Goal: Task Accomplishment & Management: Use online tool/utility

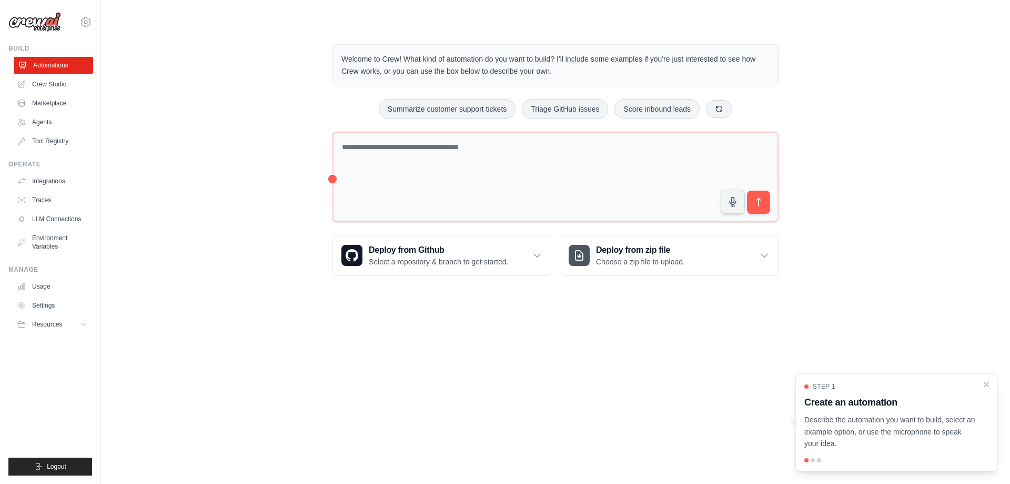
click at [52, 65] on link "Automations" at bounding box center [53, 65] width 79 height 17
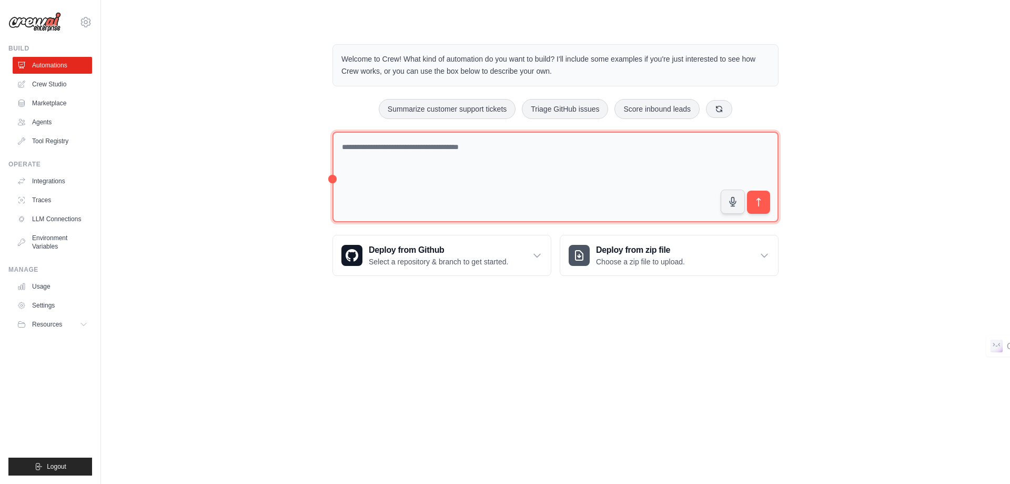
click at [358, 146] on textarea at bounding box center [556, 177] width 446 height 91
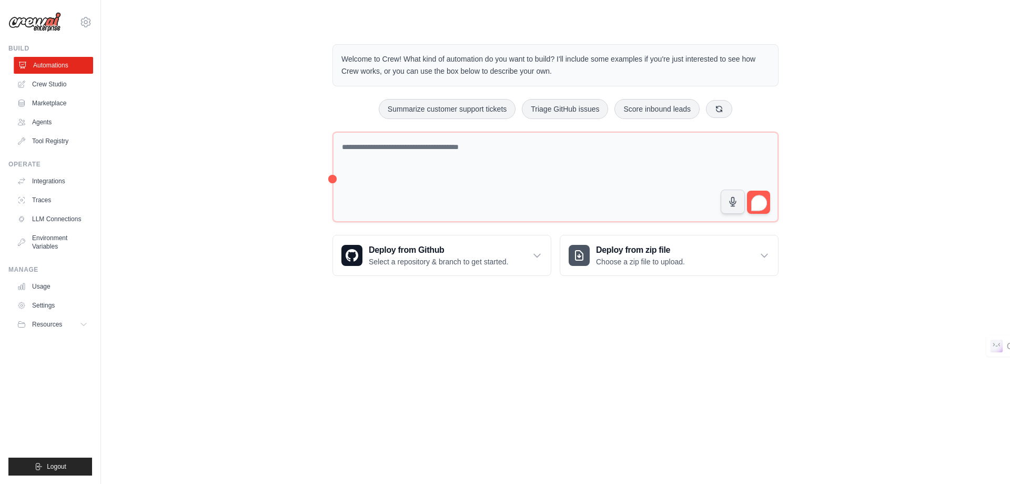
click at [54, 66] on link "Automations" at bounding box center [53, 65] width 79 height 17
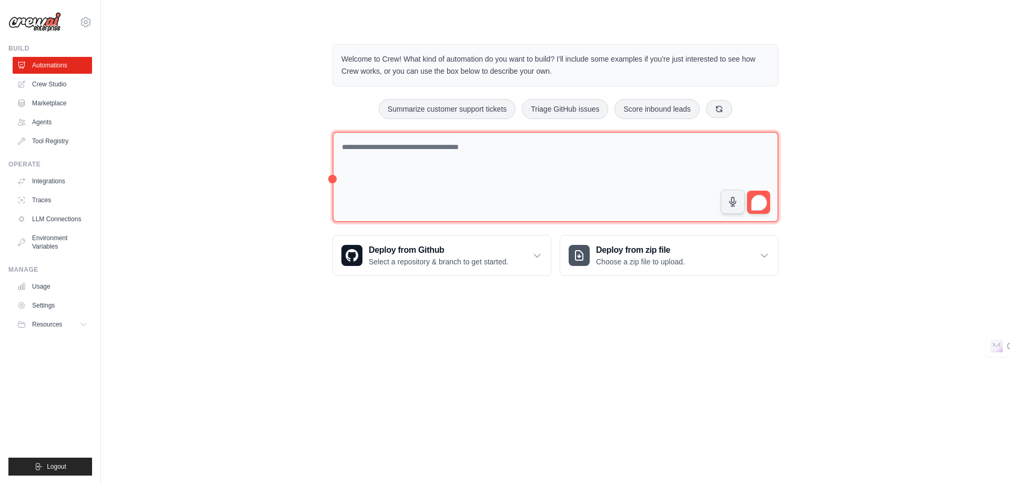
click at [419, 151] on textarea "To enrich screen reader interactions, please activate Accessibility in Grammarl…" at bounding box center [556, 177] width 446 height 91
type textarea "*"
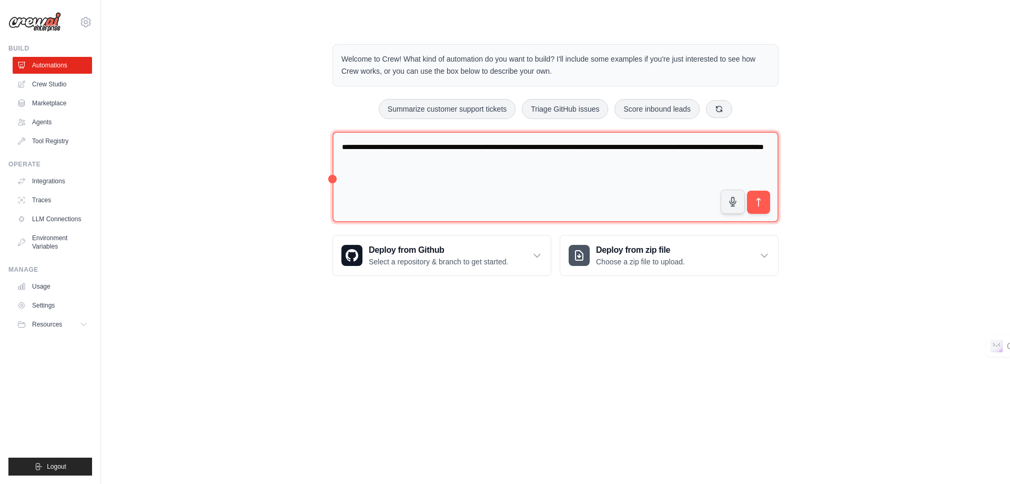
type textarea "**********"
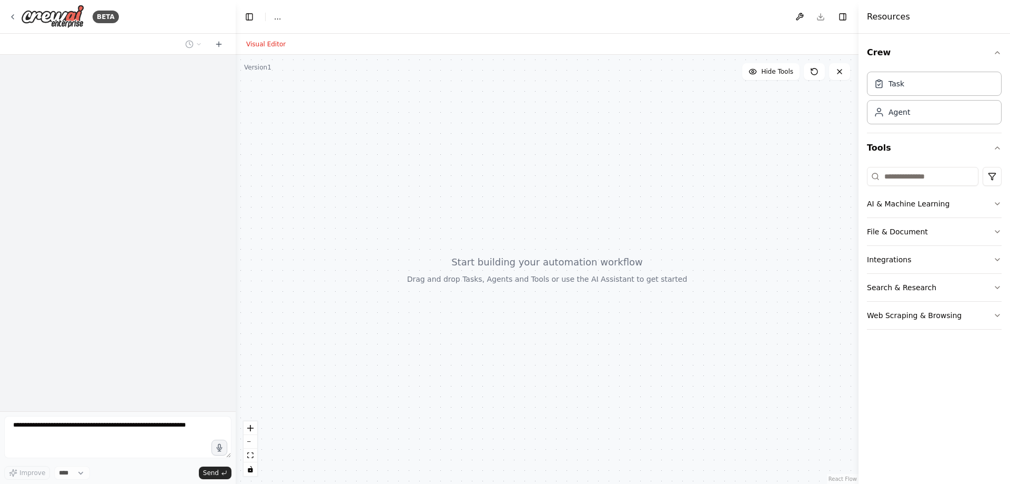
select select "****"
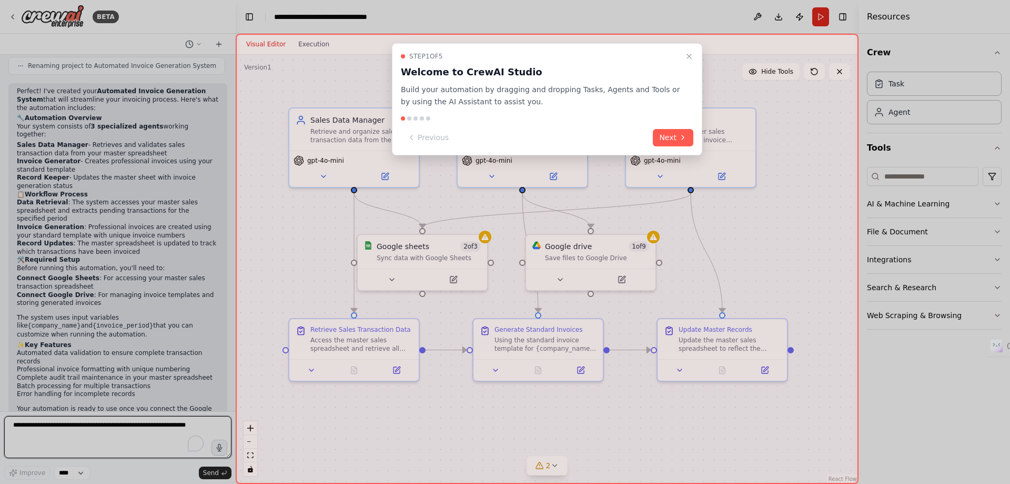
scroll to position [1050, 0]
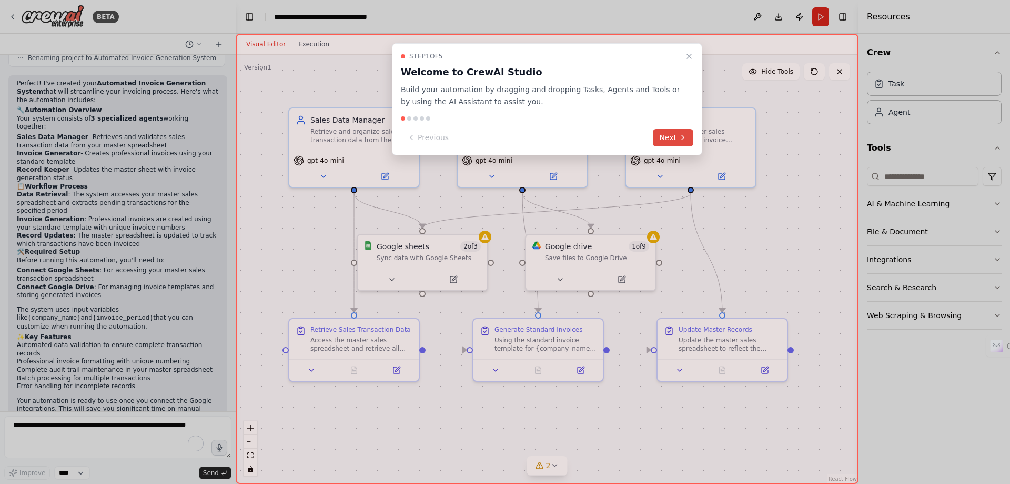
click at [675, 135] on button "Next" at bounding box center [673, 137] width 41 height 17
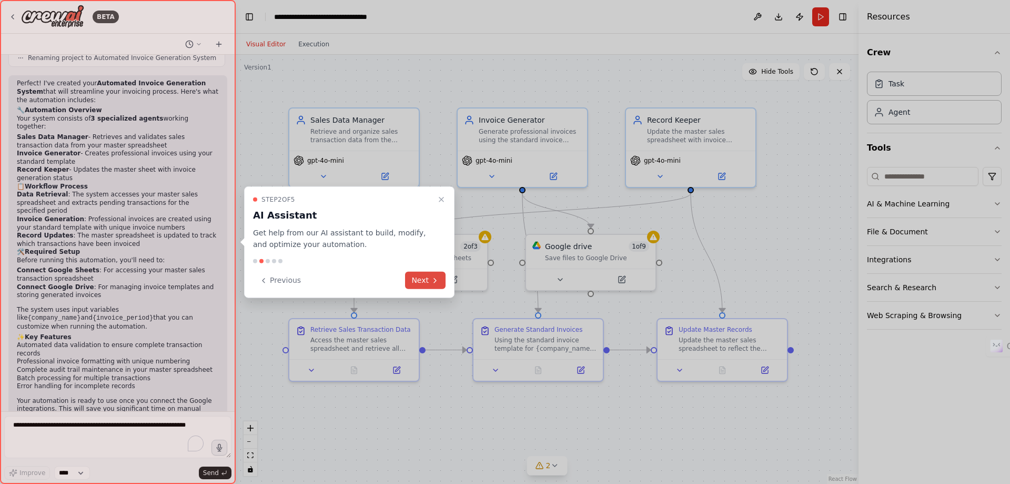
click at [422, 283] on button "Next" at bounding box center [425, 280] width 41 height 17
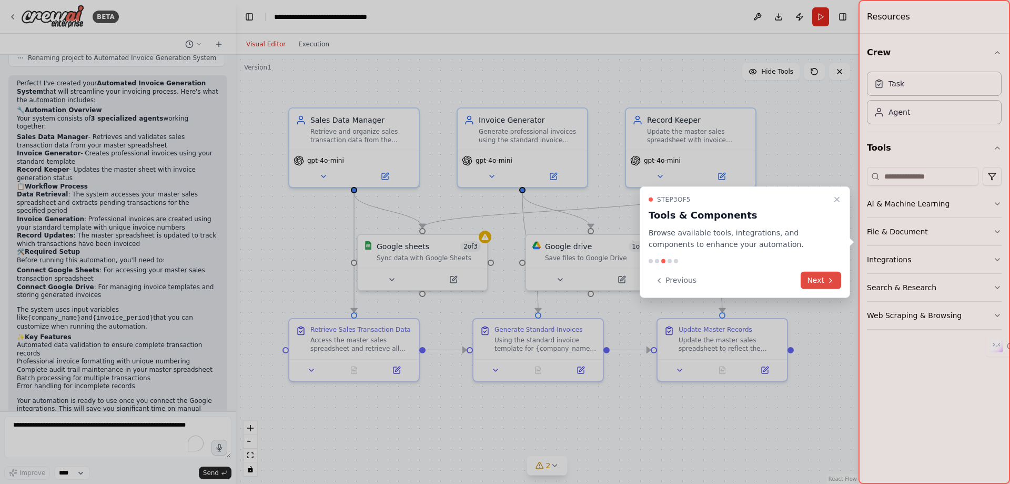
click at [823, 284] on button "Next" at bounding box center [821, 280] width 41 height 17
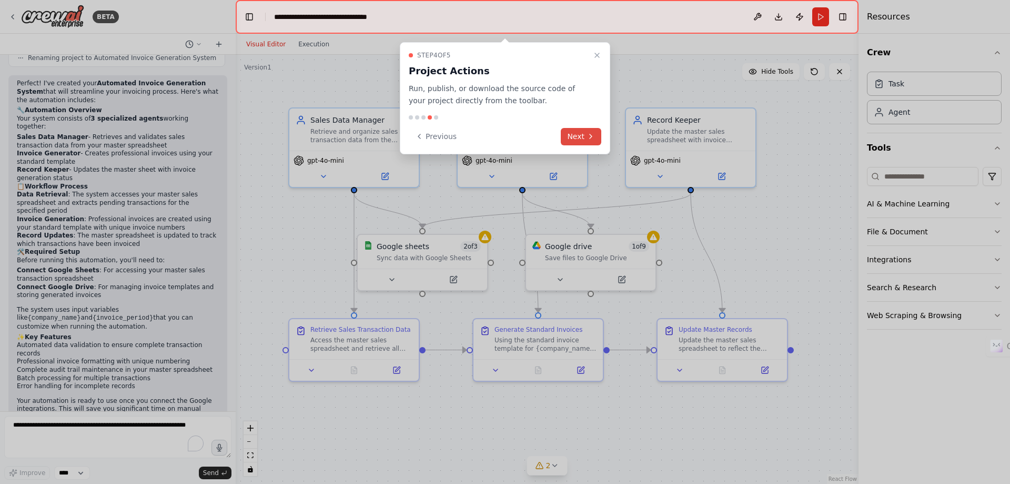
click at [572, 134] on button "Next" at bounding box center [581, 136] width 41 height 17
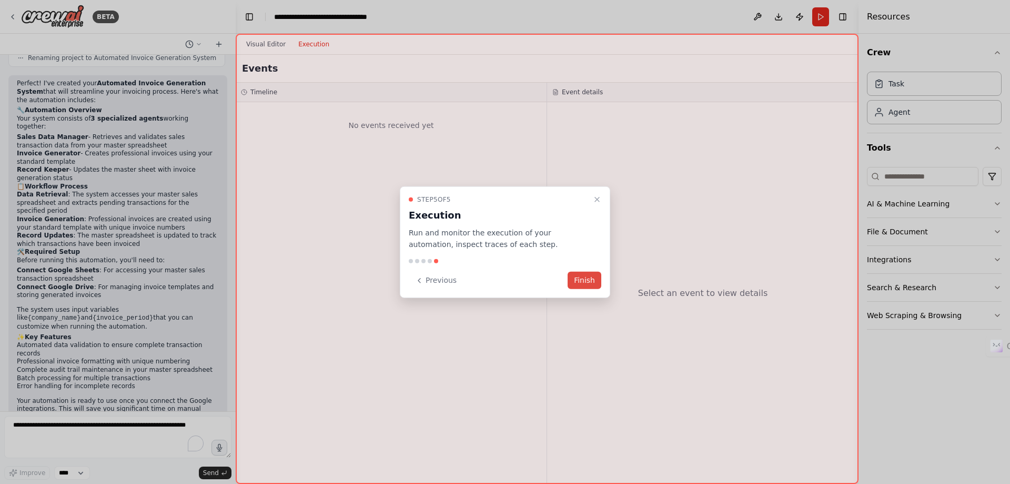
click at [579, 280] on button "Finish" at bounding box center [585, 280] width 34 height 17
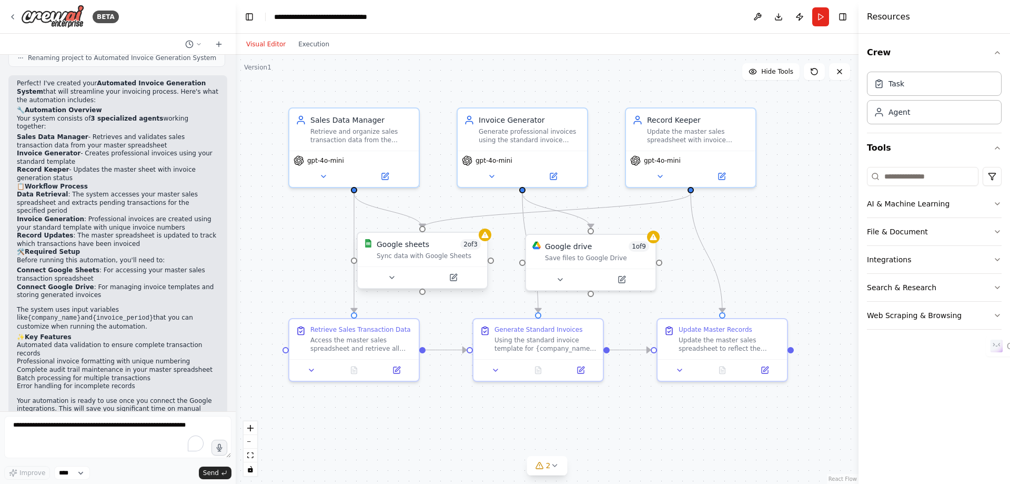
click at [456, 244] on div "Google sheets 2 of 3" at bounding box center [429, 244] width 104 height 11
click at [456, 279] on icon at bounding box center [453, 277] width 6 height 6
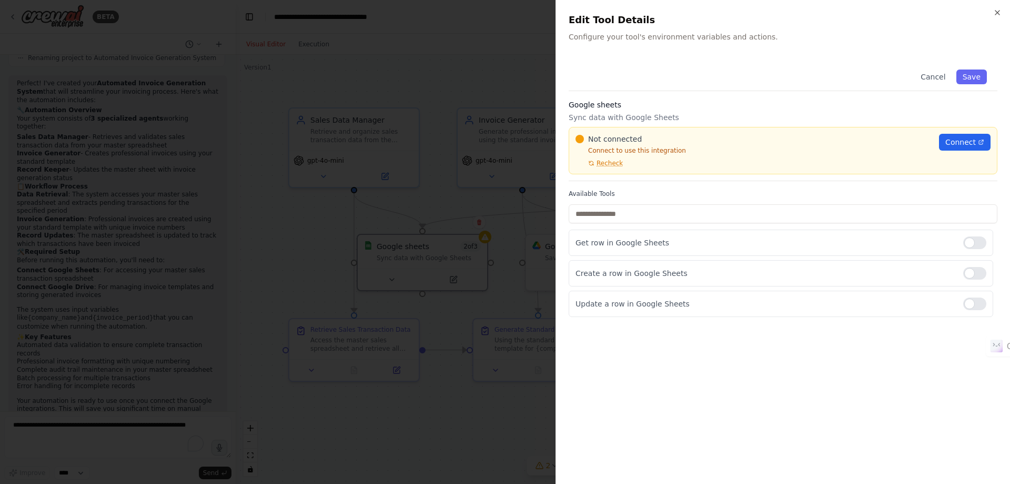
click at [510, 276] on div at bounding box center [505, 242] width 1010 height 484
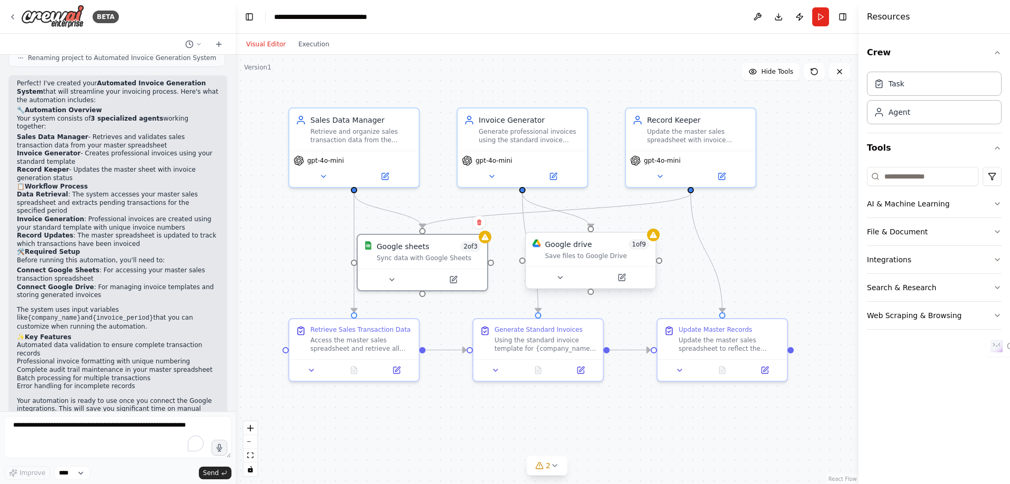
click at [614, 257] on div "Save files to Google Drive" at bounding box center [597, 256] width 104 height 8
click at [657, 243] on div ".deletable-edge-delete-btn { width: 20px; height: 20px; border: 0px solid #ffff…" at bounding box center [547, 269] width 623 height 429
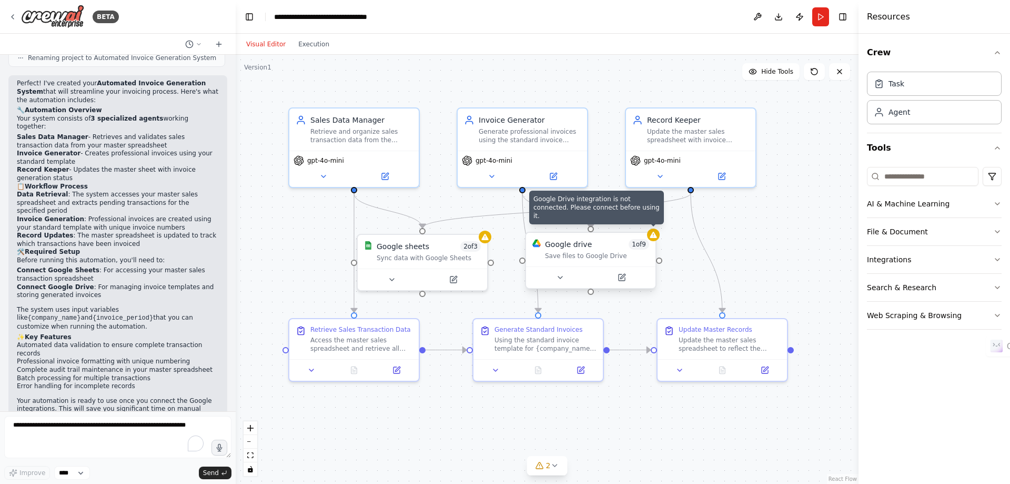
click at [651, 239] on div at bounding box center [653, 234] width 13 height 13
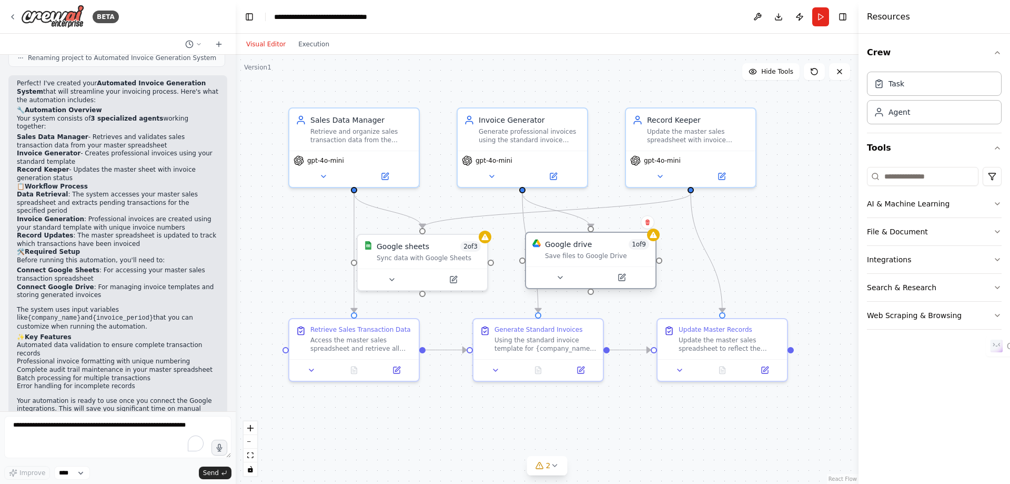
click at [611, 250] on div "Google drive 1 of 9 Save files to Google Drive" at bounding box center [597, 249] width 104 height 21
click at [568, 260] on div "Google drive 1 of 9 Save files to Google Drive" at bounding box center [590, 250] width 129 height 34
click at [557, 280] on icon at bounding box center [560, 277] width 8 height 8
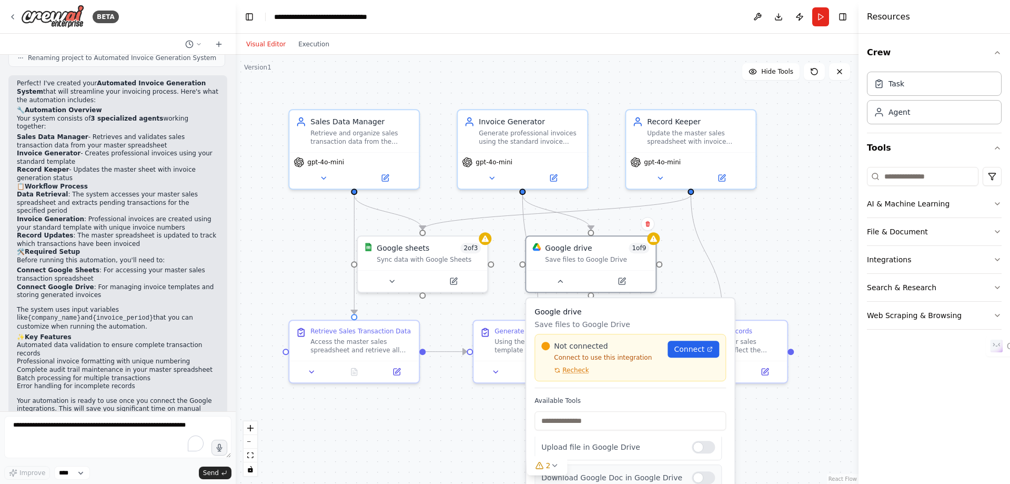
scroll to position [0, 0]
click at [779, 240] on div ".deletable-edge-delete-btn { width: 20px; height: 20px; border: 0px solid #ffff…" at bounding box center [547, 269] width 623 height 429
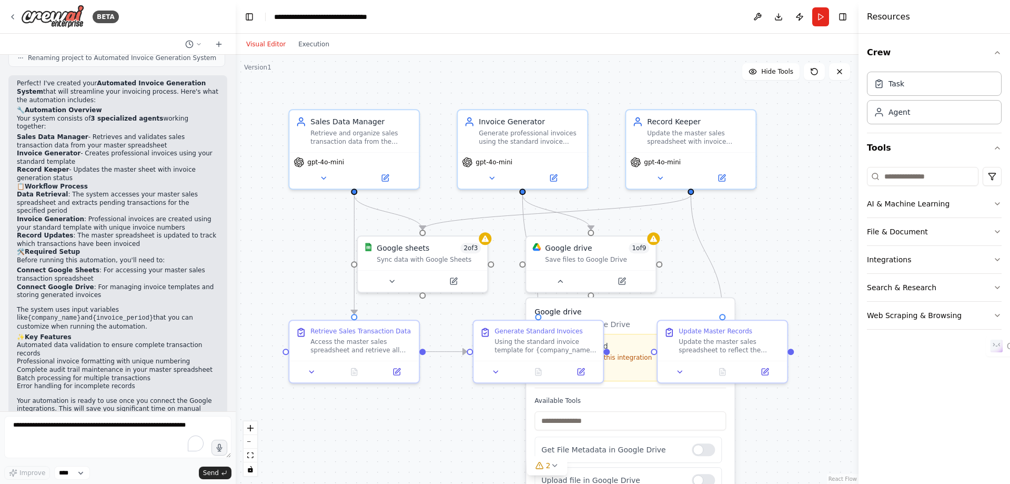
click at [466, 438] on div ".deletable-edge-delete-btn { width: 20px; height: 20px; border: 0px solid #ffff…" at bounding box center [547, 269] width 623 height 429
click at [492, 369] on icon at bounding box center [496, 369] width 8 height 8
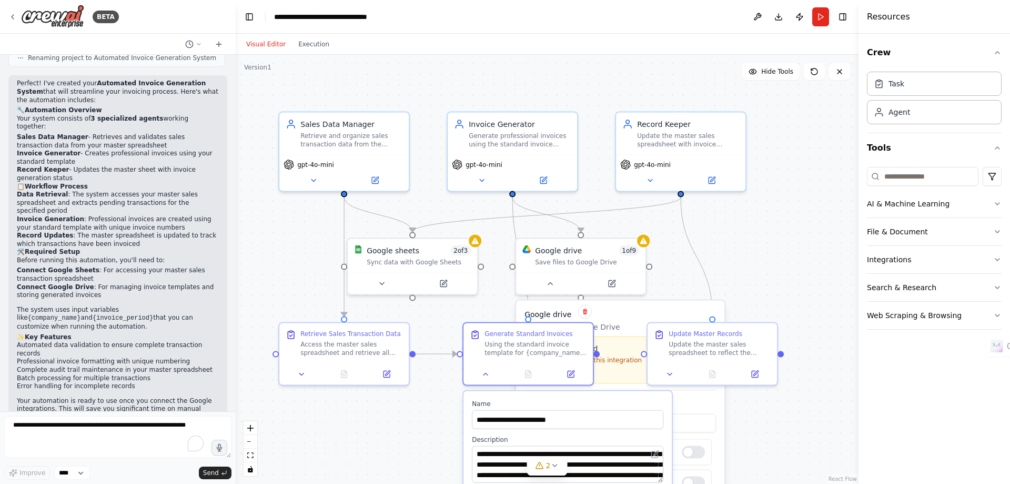
click at [831, 116] on div ".deletable-edge-delete-btn { width: 20px; height: 20px; border: 0px solid #ffff…" at bounding box center [547, 269] width 623 height 429
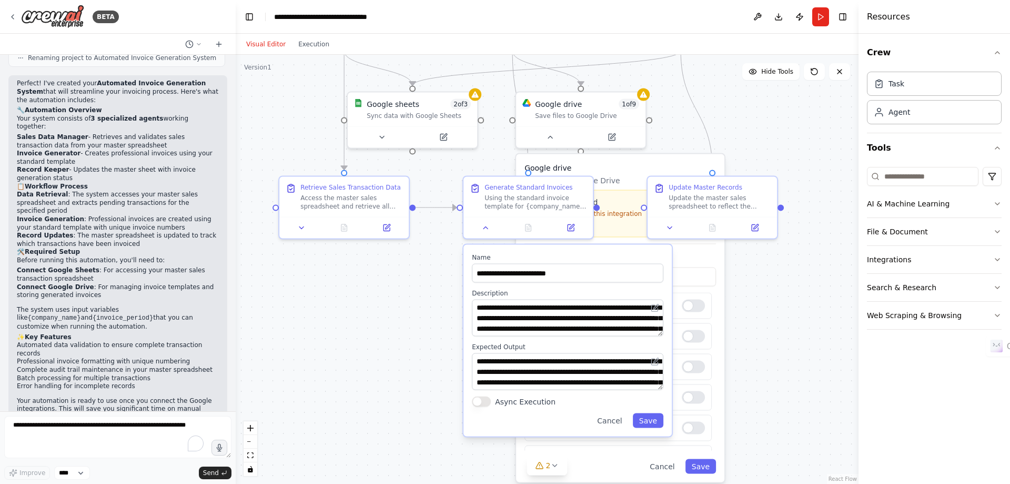
drag, startPoint x: 811, startPoint y: 310, endPoint x: 811, endPoint y: 164, distance: 146.8
click at [811, 164] on div ".deletable-edge-delete-btn { width: 20px; height: 20px; border: 0px solid #ffff…" at bounding box center [547, 269] width 623 height 429
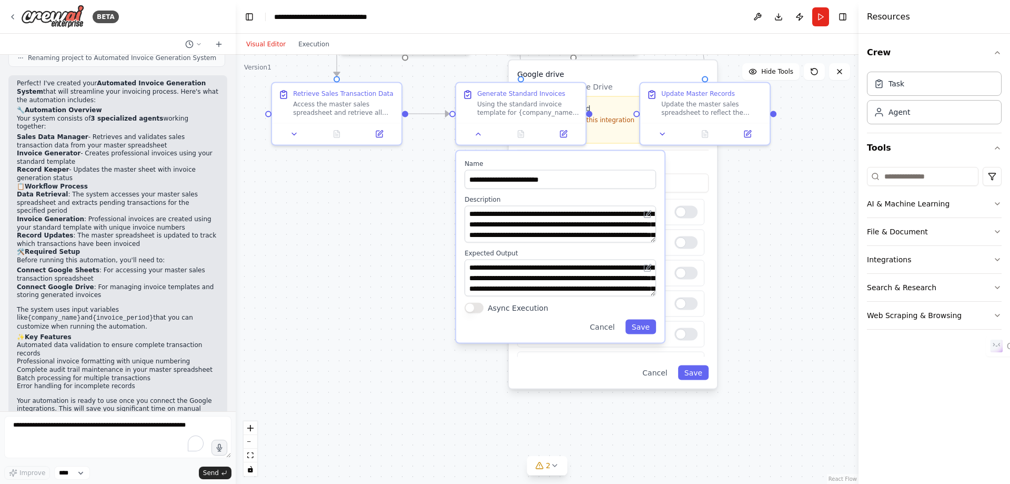
drag, startPoint x: 774, startPoint y: 348, endPoint x: 766, endPoint y: 254, distance: 94.5
click at [766, 253] on div ".deletable-edge-delete-btn { width: 20px; height: 20px; border: 0px solid #ffff…" at bounding box center [547, 269] width 623 height 429
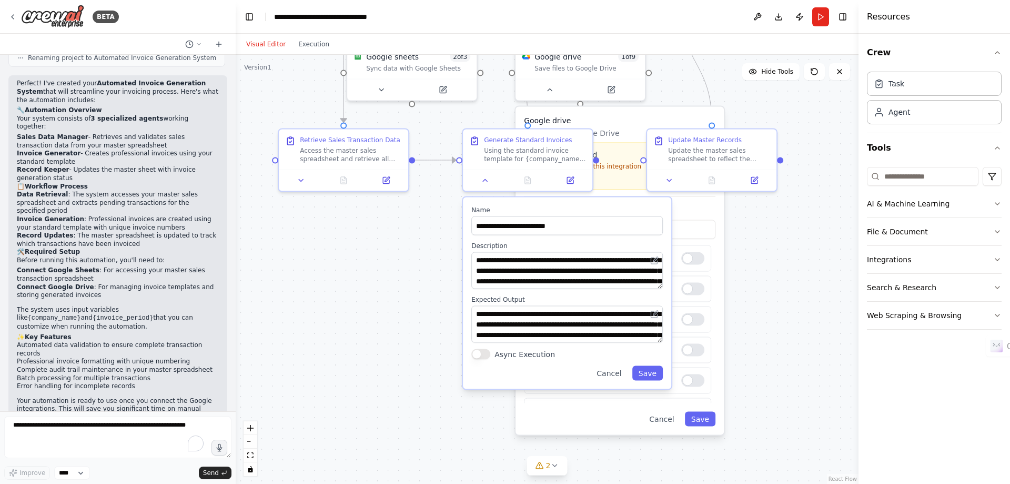
drag, startPoint x: 775, startPoint y: 360, endPoint x: 778, endPoint y: 409, distance: 48.6
click at [778, 409] on div ".deletable-edge-delete-btn { width: 20px; height: 20px; border: 0px solid #ffff…" at bounding box center [547, 269] width 623 height 429
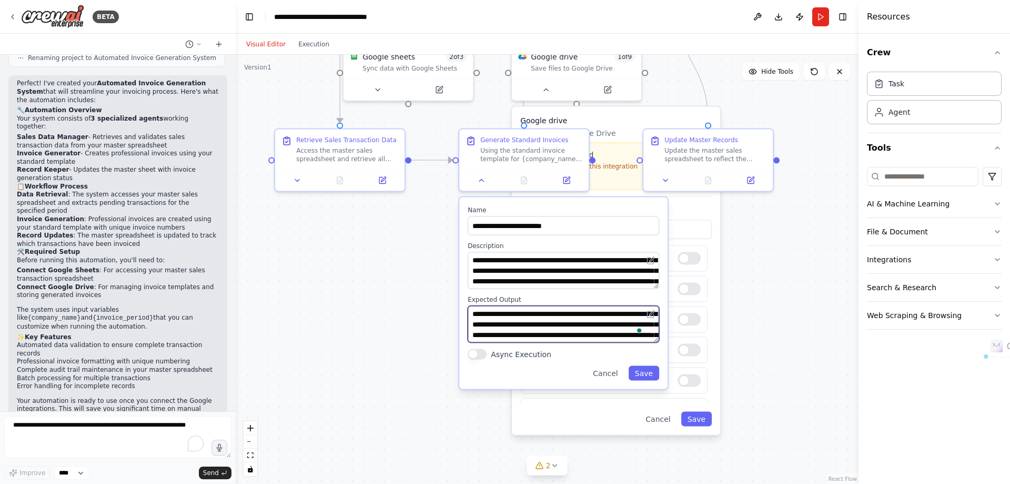
scroll to position [32, 0]
drag, startPoint x: 566, startPoint y: 312, endPoint x: 663, endPoint y: 344, distance: 102.0
click at [663, 344] on div "**********" at bounding box center [563, 293] width 208 height 192
click at [811, 350] on div ".deletable-edge-delete-btn { width: 20px; height: 20px; border: 0px solid #ffff…" at bounding box center [547, 269] width 623 height 429
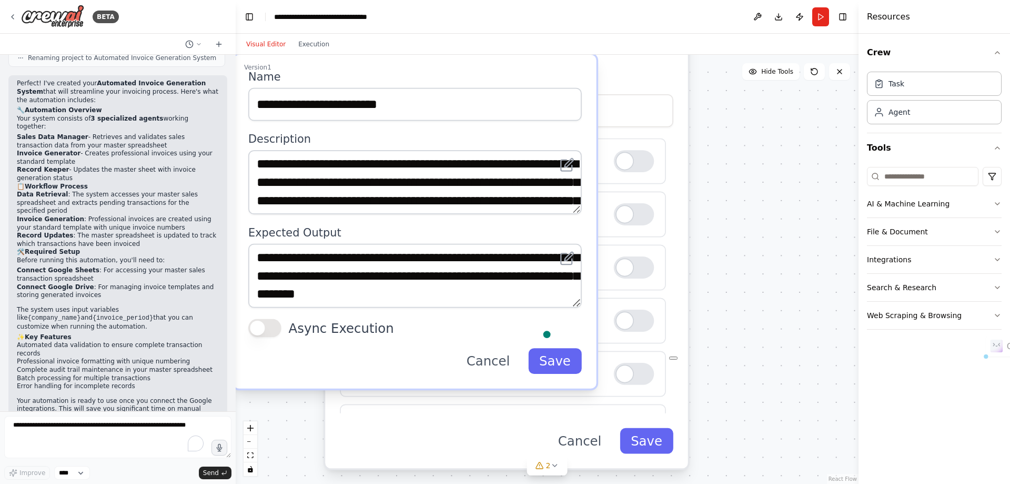
scroll to position [4, 0]
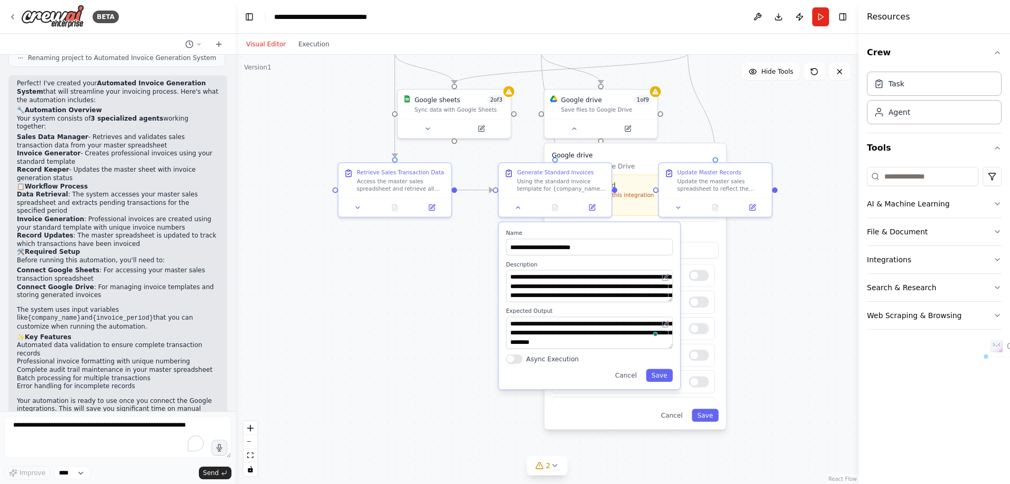
click at [473, 380] on div ".deletable-edge-delete-btn { width: 20px; height: 20px; border: 0px solid #ffff…" at bounding box center [547, 269] width 623 height 429
click at [788, 306] on div ".deletable-edge-delete-btn { width: 20px; height: 20px; border: 0px solid #ffff…" at bounding box center [547, 269] width 623 height 429
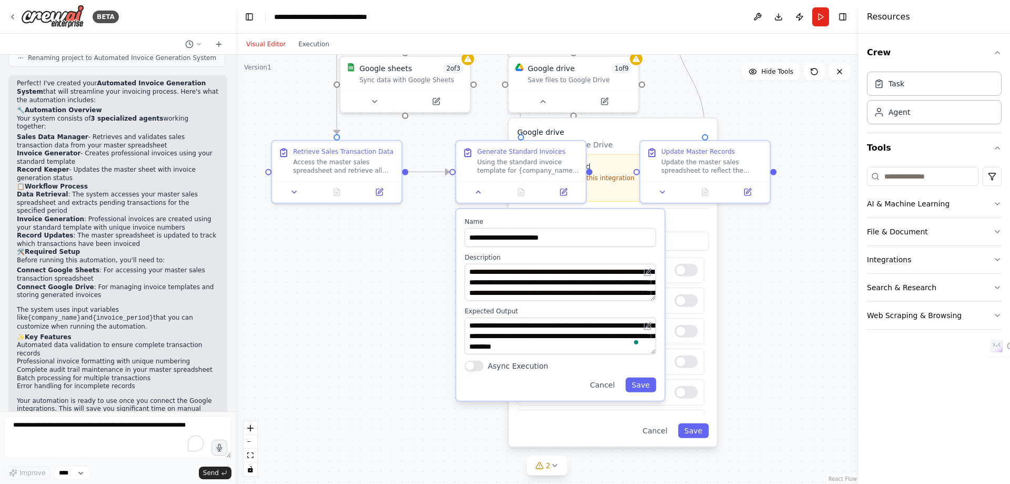
click at [399, 304] on div ".deletable-edge-delete-btn { width: 20px; height: 20px; border: 0px solid #ffff…" at bounding box center [547, 269] width 623 height 429
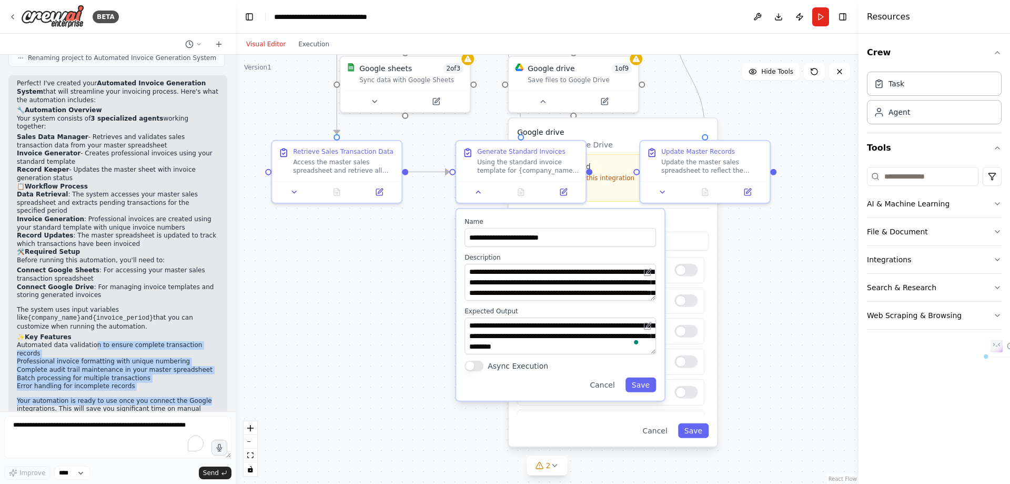
drag, startPoint x: 87, startPoint y: 309, endPoint x: 205, endPoint y: 359, distance: 128.5
click at [205, 359] on div "Perfect! I've created your Automated Invoice Generation System that will stream…" at bounding box center [118, 254] width 202 height 350
click at [120, 352] on div "Perfect! I've created your Automated Invoice Generation System that will stream…" at bounding box center [118, 254] width 202 height 350
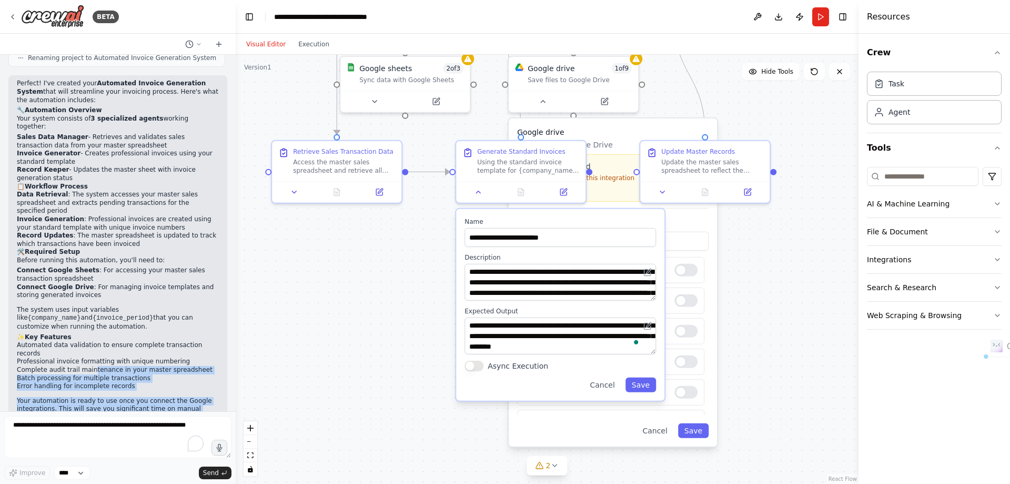
drag, startPoint x: 87, startPoint y: 326, endPoint x: 230, endPoint y: 380, distance: 153.4
click at [230, 380] on div "As a Business Owner, i would like to automate the invoice generation process wi…" at bounding box center [118, 233] width 236 height 356
click at [134, 397] on p "Your automation is ready to use once you connect the Google integrations. This …" at bounding box center [118, 413] width 202 height 33
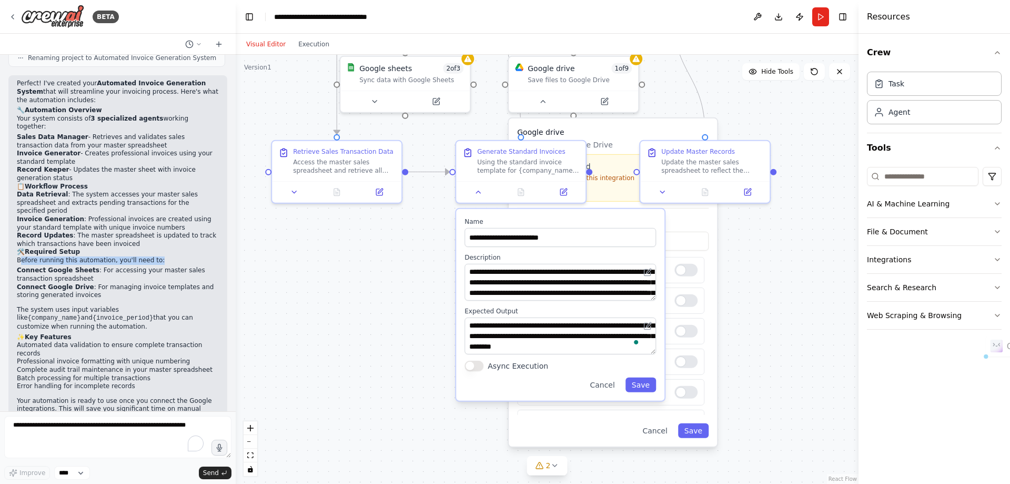
drag, startPoint x: 21, startPoint y: 227, endPoint x: 155, endPoint y: 229, distance: 134.2
click at [155, 256] on p "Before running this automation, you'll need to:" at bounding box center [118, 260] width 202 height 8
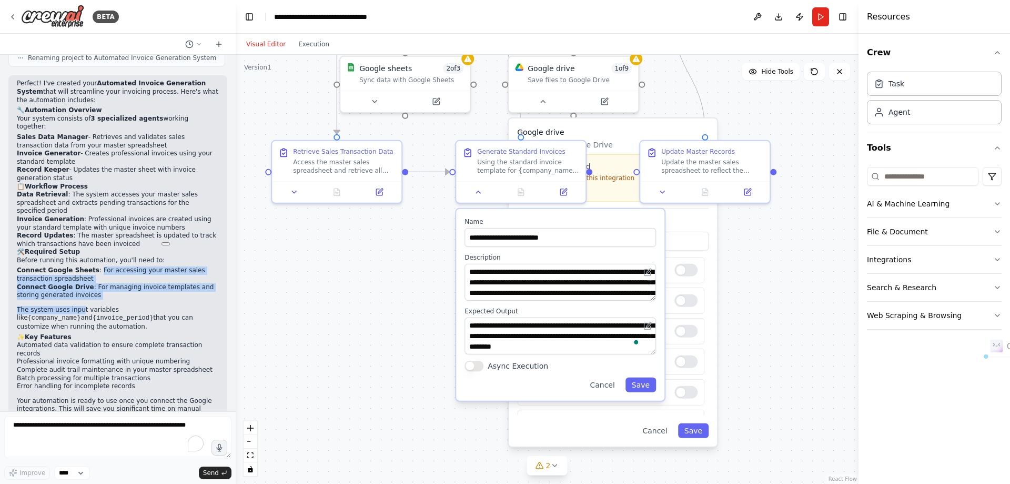
drag, startPoint x: 90, startPoint y: 237, endPoint x: 74, endPoint y: 268, distance: 35.3
click at [74, 268] on div "Perfect! I've created your Automated Invoice Generation System that will stream…" at bounding box center [118, 254] width 202 height 350
click at [79, 341] on li "Automated data validation to ensure complete transaction records" at bounding box center [118, 349] width 202 height 16
drag, startPoint x: 21, startPoint y: 277, endPoint x: 177, endPoint y: 291, distance: 156.9
click at [177, 306] on p "The system uses input variables like {company_name} and {invoice_period} that y…" at bounding box center [118, 318] width 202 height 25
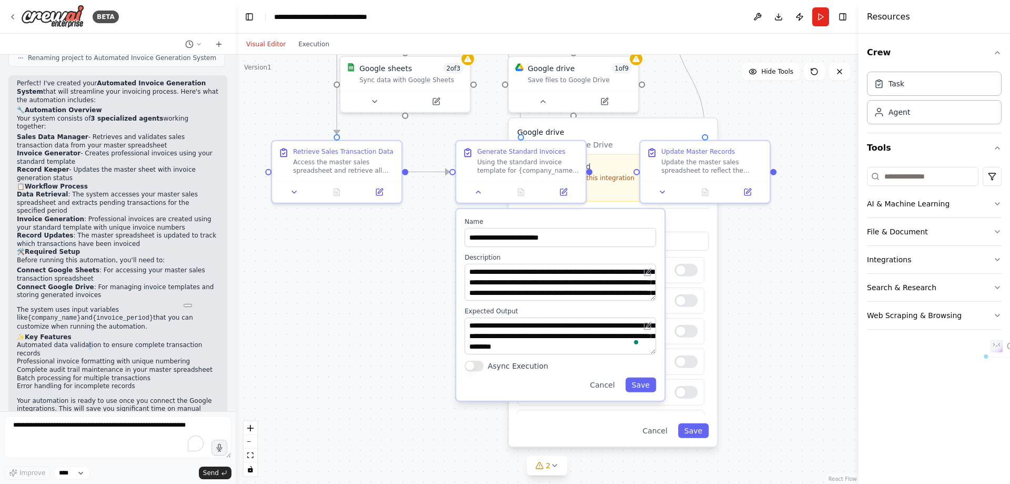
drag, startPoint x: 324, startPoint y: 367, endPoint x: 324, endPoint y: 358, distance: 9.0
click at [323, 366] on div ".deletable-edge-delete-btn { width: 20px; height: 20px; border: 0px solid #ffff…" at bounding box center [547, 269] width 623 height 429
click at [638, 382] on button "Save" at bounding box center [640, 383] width 31 height 15
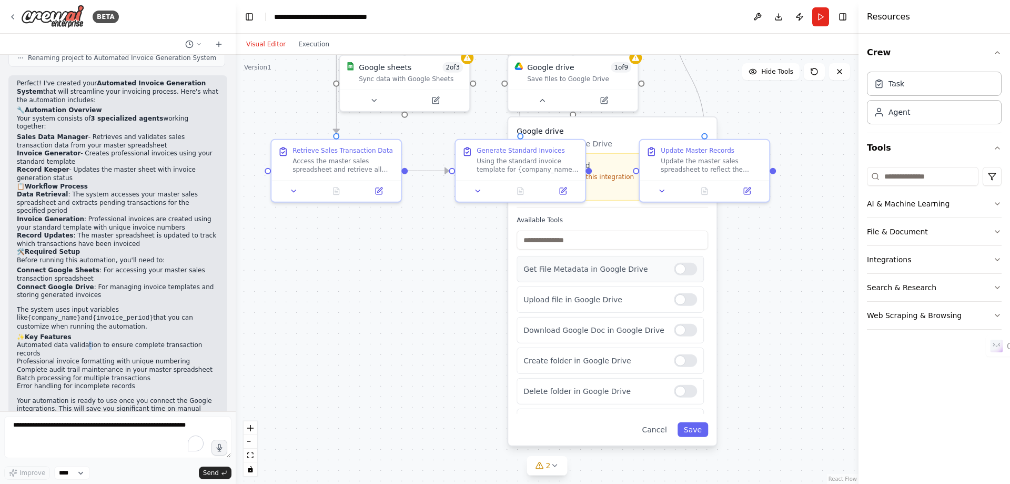
click at [675, 276] on div "Get File Metadata in Google Drive" at bounding box center [610, 269] width 187 height 26
click at [674, 269] on div at bounding box center [685, 269] width 23 height 13
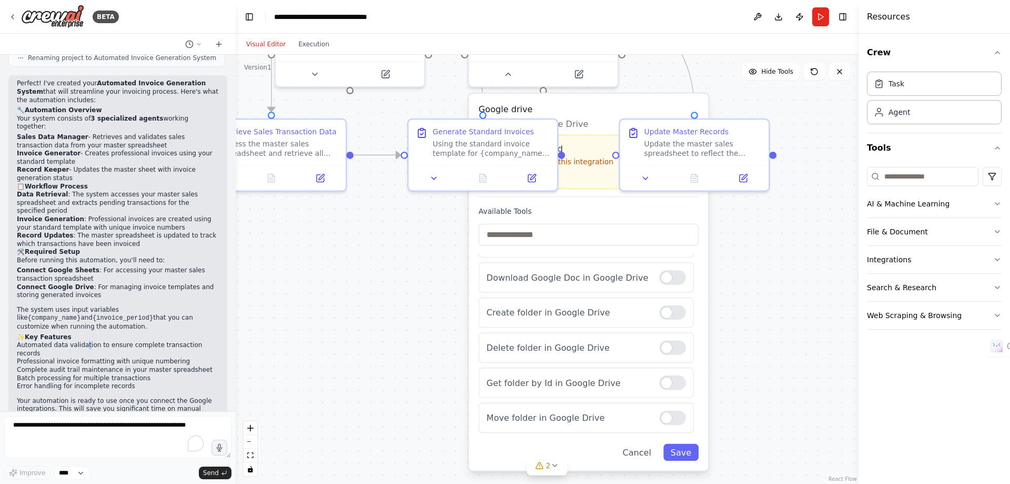
scroll to position [0, 0]
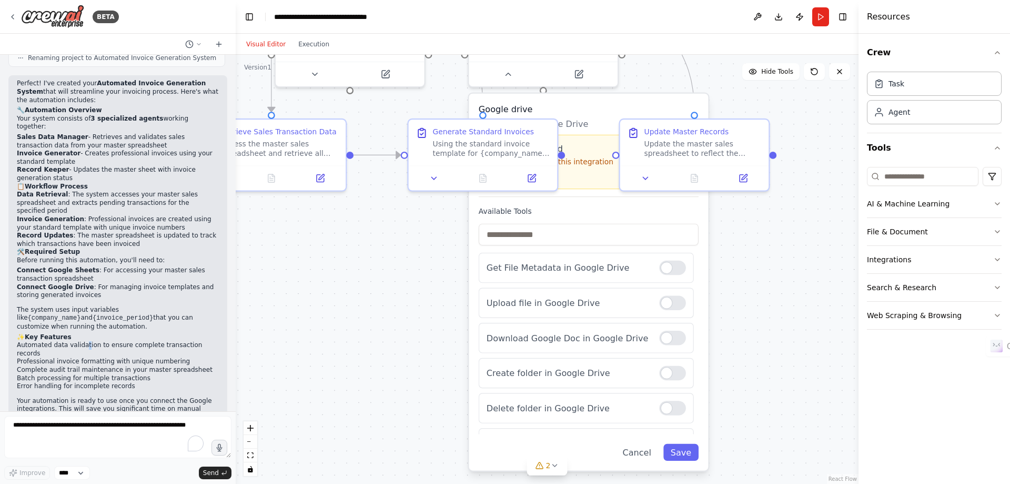
click at [360, 272] on div ".deletable-edge-delete-btn { width: 20px; height: 20px; border: 0px solid #ffff…" at bounding box center [547, 269] width 623 height 429
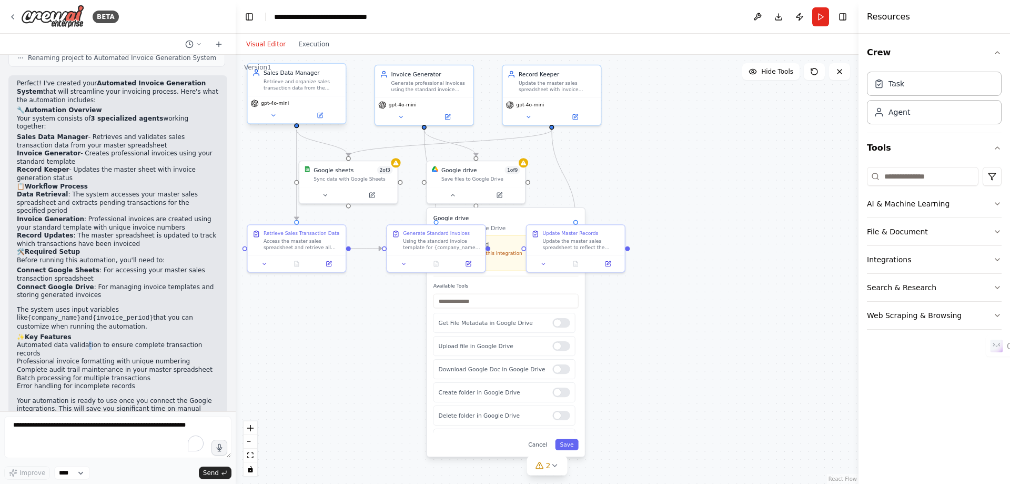
click at [300, 92] on div "Sales Data Manager Retrieve and organize sales transaction data from the master…" at bounding box center [297, 80] width 98 height 32
click at [276, 117] on icon at bounding box center [273, 115] width 6 height 6
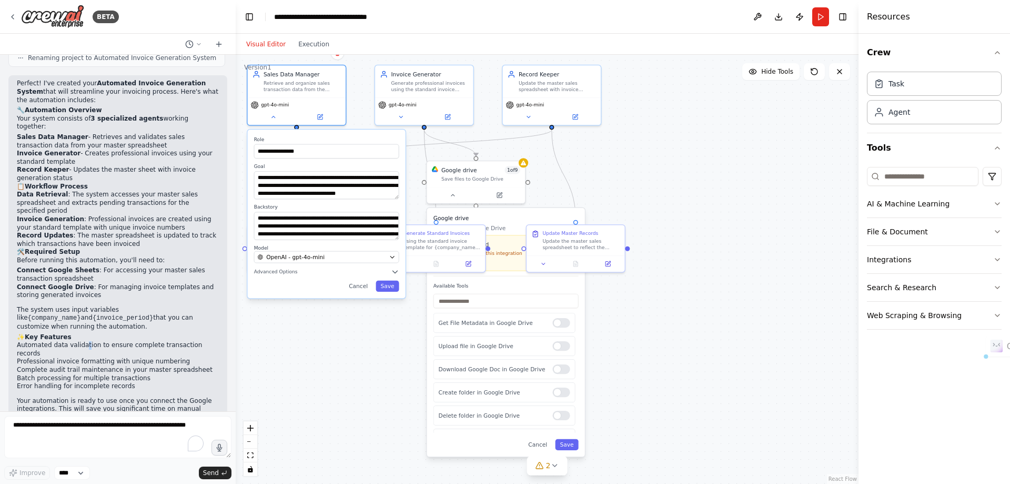
click at [691, 133] on div "**********" at bounding box center [547, 269] width 623 height 429
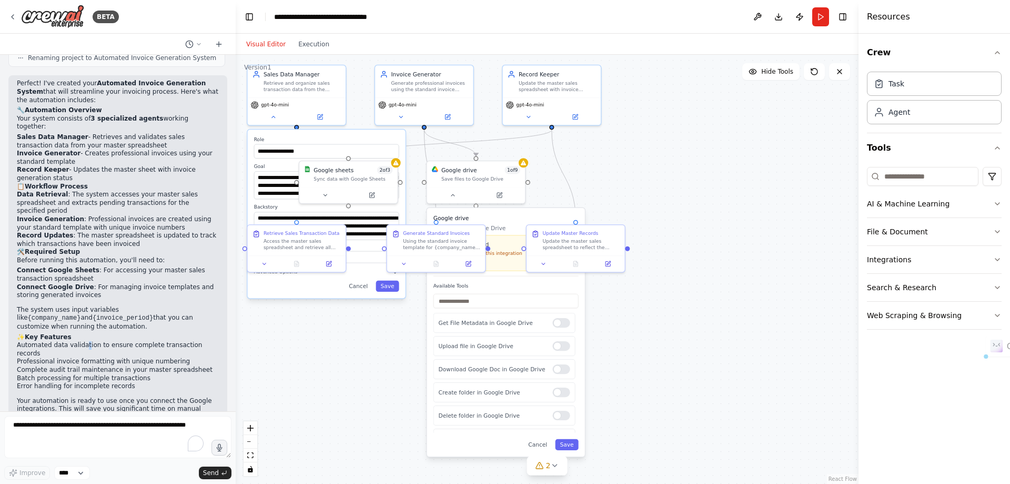
click at [777, 219] on div "**********" at bounding box center [547, 269] width 623 height 429
click at [397, 166] on div "Google sheets 2 of 3 Sync data with Google Sheets" at bounding box center [348, 172] width 98 height 26
click at [767, 176] on div "**********" at bounding box center [547, 269] width 623 height 429
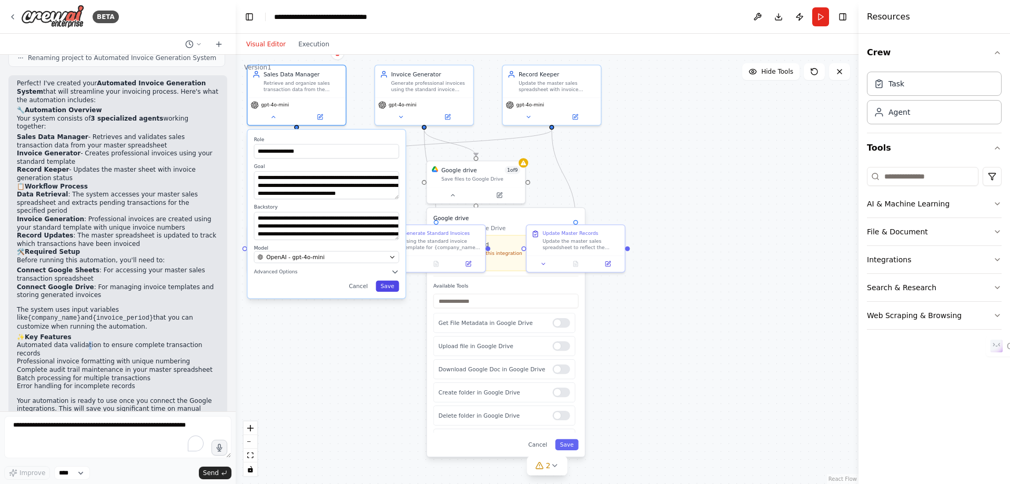
click at [387, 285] on button "Save" at bounding box center [387, 285] width 23 height 11
click at [388, 286] on button "Save" at bounding box center [387, 285] width 23 height 11
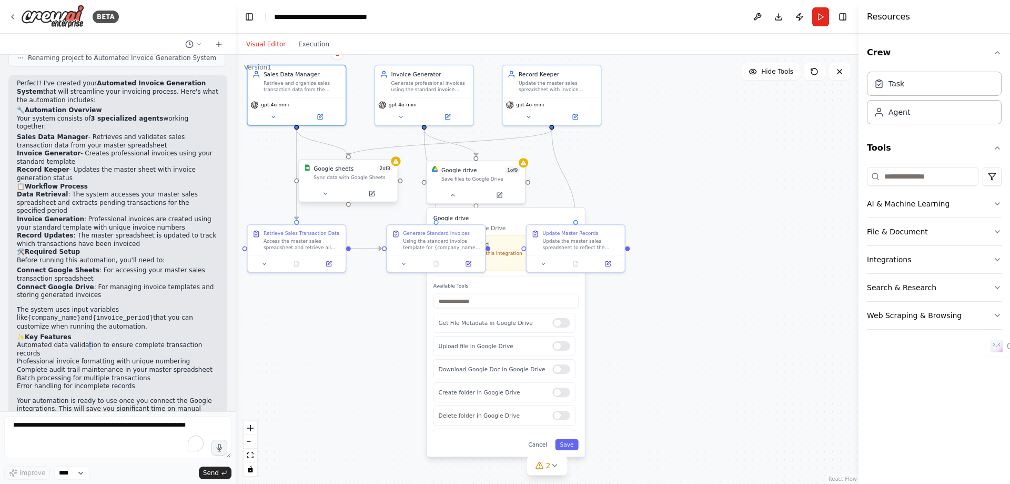
click at [398, 166] on div "Google sheets 2 of 3 Sync data with Google Sheets" at bounding box center [348, 181] width 99 height 44
drag, startPoint x: 947, startPoint y: 204, endPoint x: 1007, endPoint y: 204, distance: 60.5
click at [1007, 204] on div "Crew Task Agent Tools AI & Machine Learning File & Document Integrations Search…" at bounding box center [935, 259] width 152 height 450
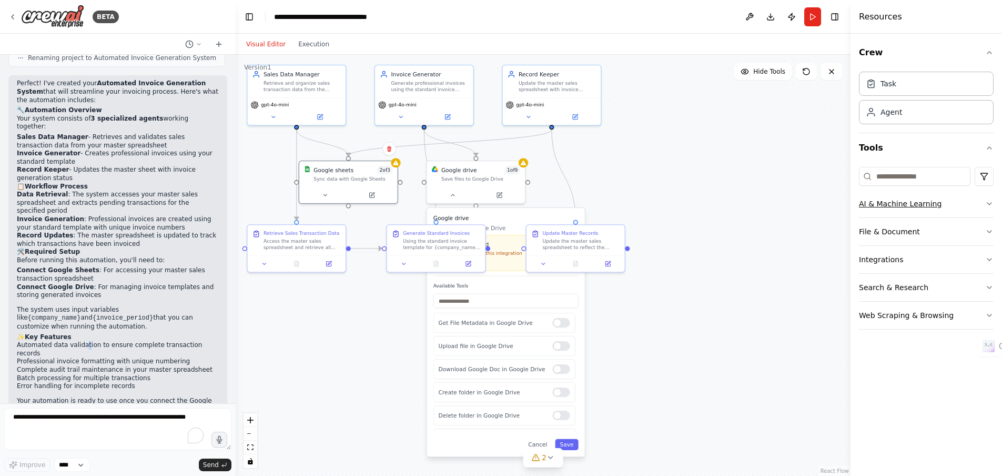
click at [992, 202] on icon "button" at bounding box center [990, 203] width 8 height 8
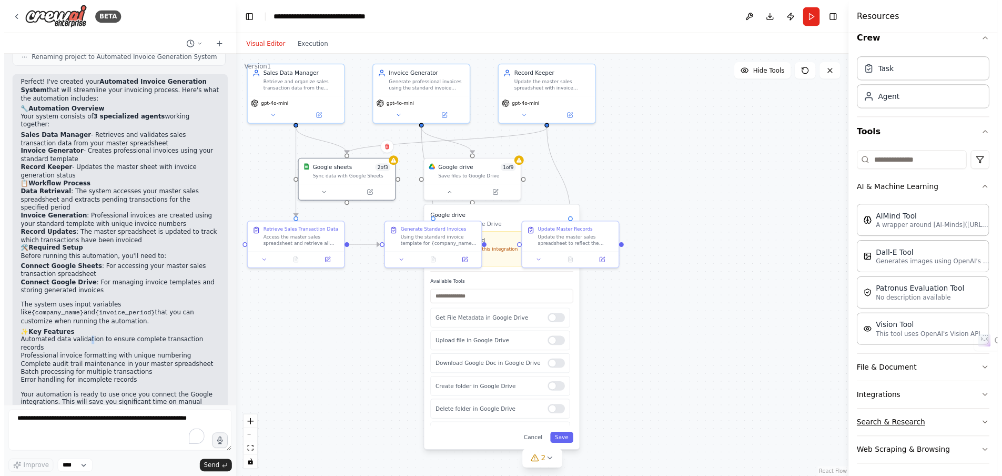
scroll to position [18, 0]
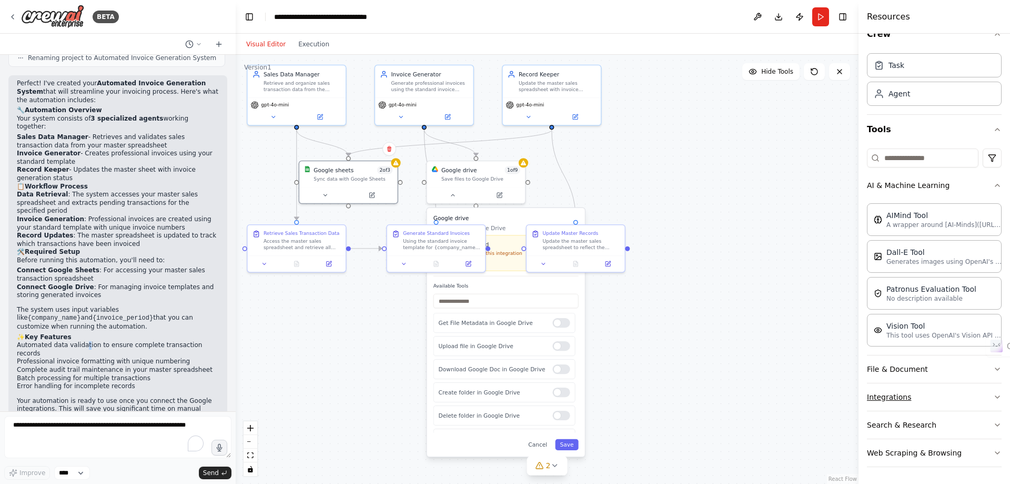
click at [993, 395] on icon "button" at bounding box center [997, 397] width 8 height 8
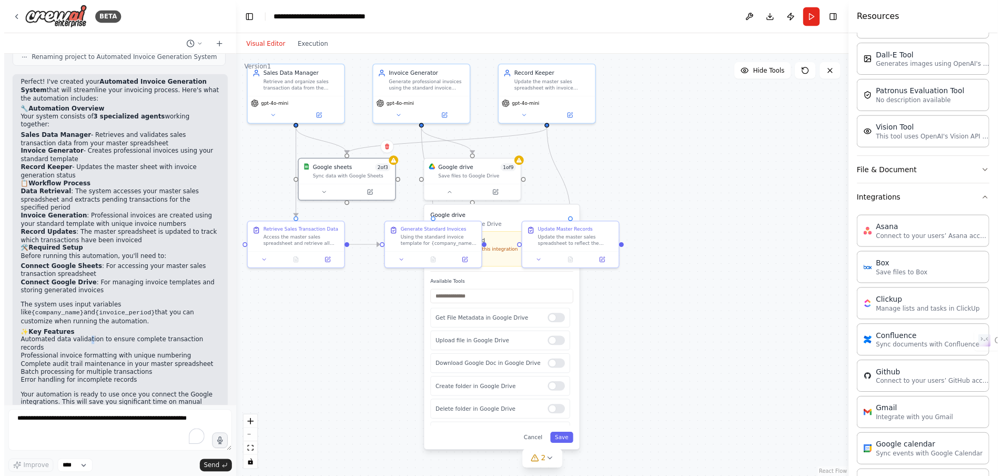
scroll to position [176, 0]
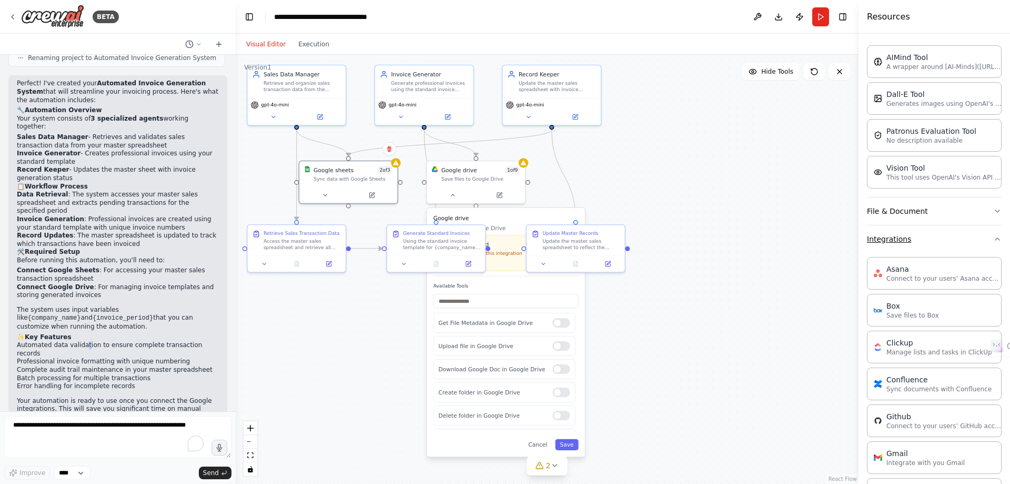
click at [993, 239] on icon "button" at bounding box center [997, 239] width 8 height 8
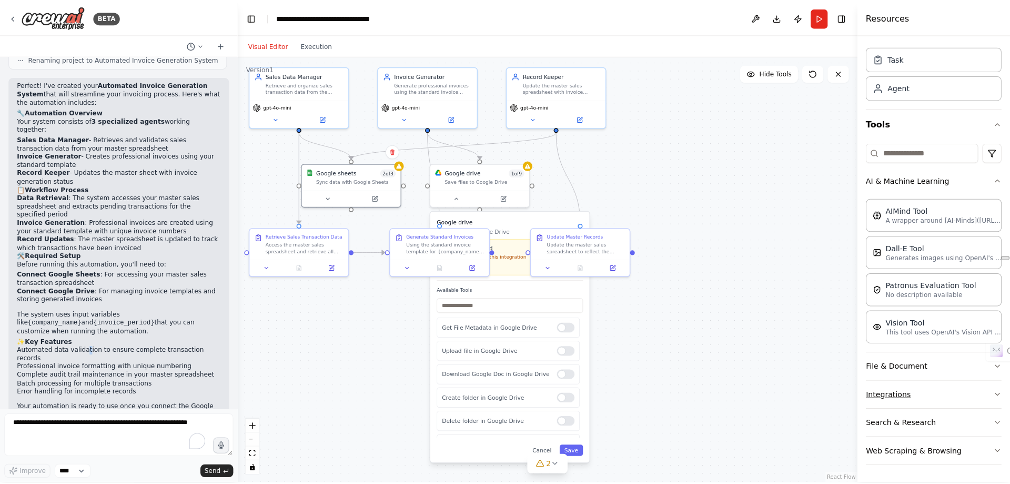
scroll to position [26, 0]
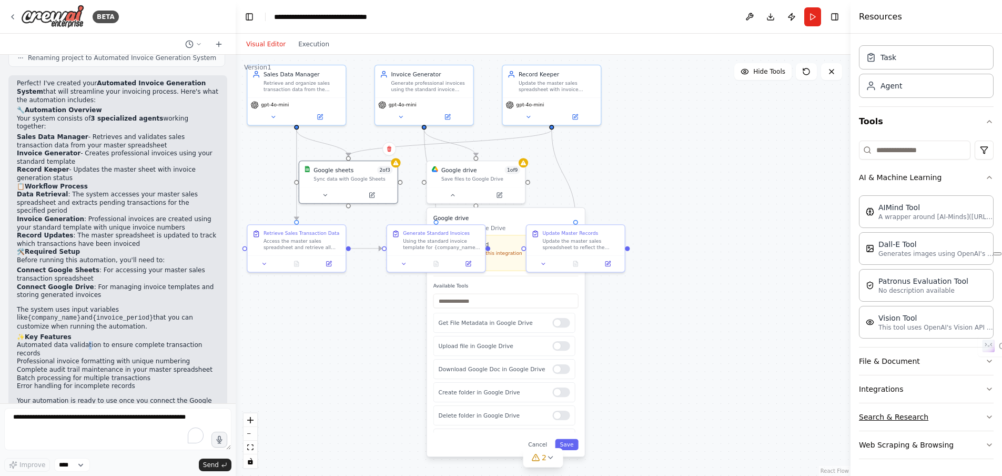
click at [986, 414] on icon "button" at bounding box center [990, 417] width 8 height 8
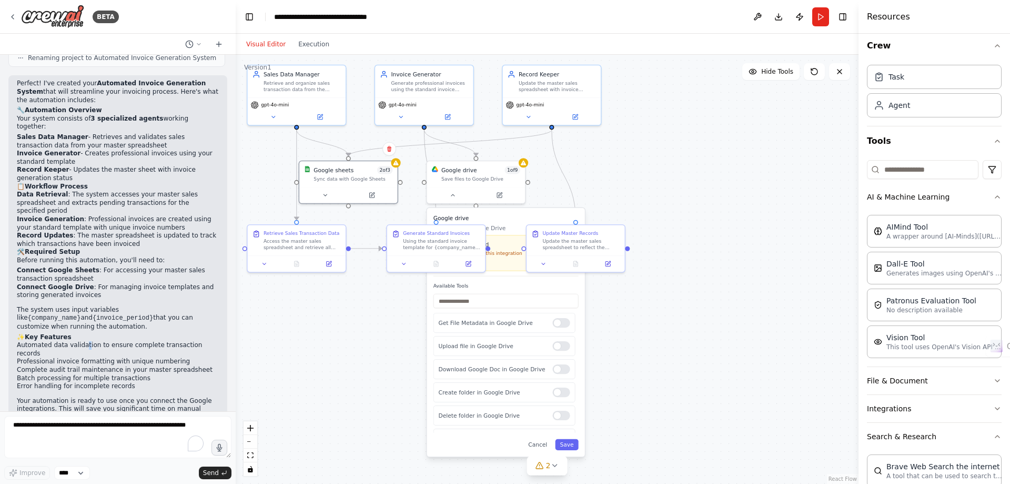
scroll to position [0, 0]
